Goal: Task Accomplishment & Management: Use online tool/utility

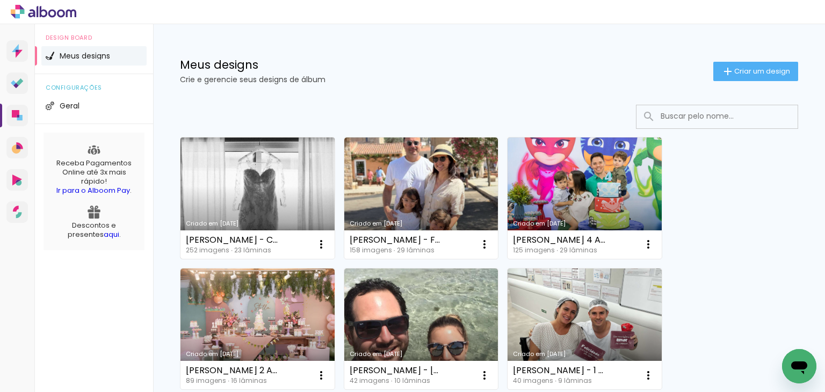
click at [277, 182] on link "Criado em [DATE]" at bounding box center [258, 198] width 154 height 121
